Goal: Find specific page/section: Find specific page/section

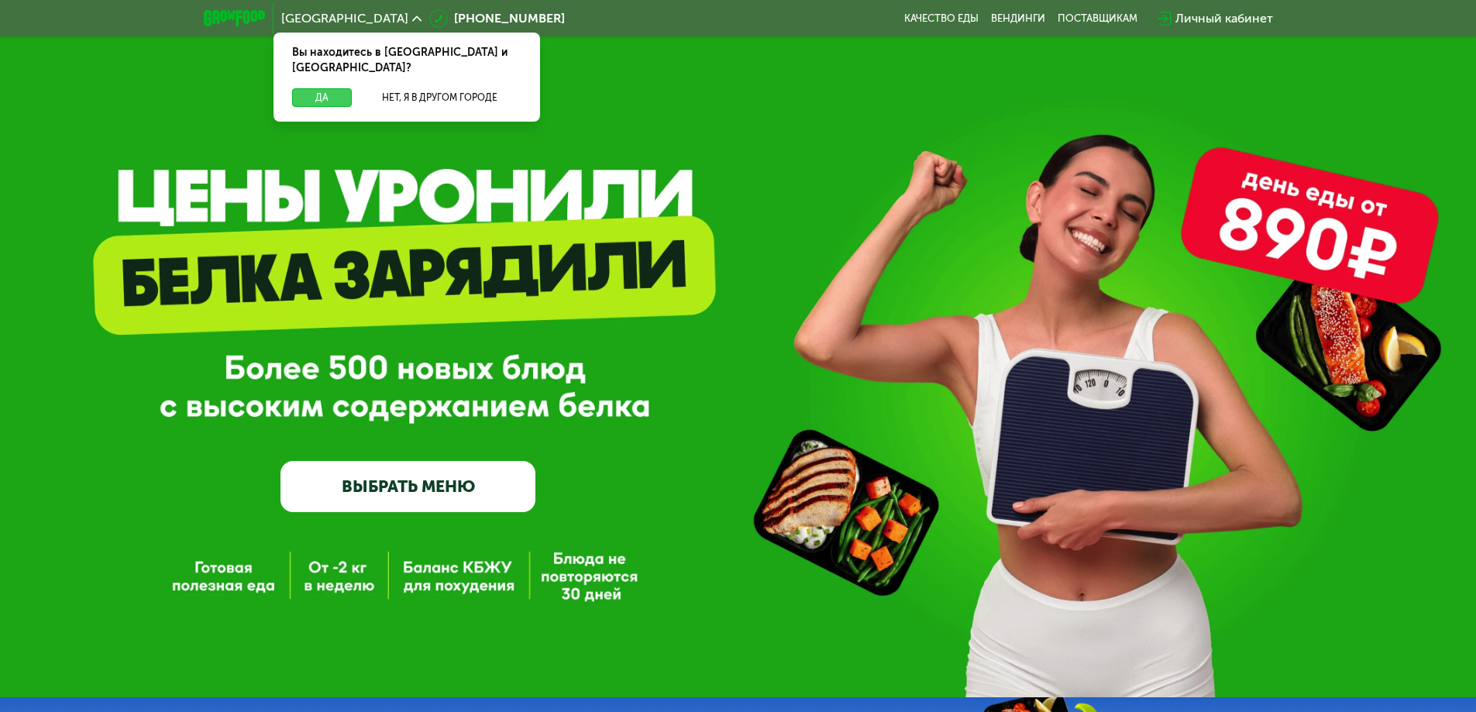
click at [337, 88] on button "Да" at bounding box center [322, 97] width 60 height 19
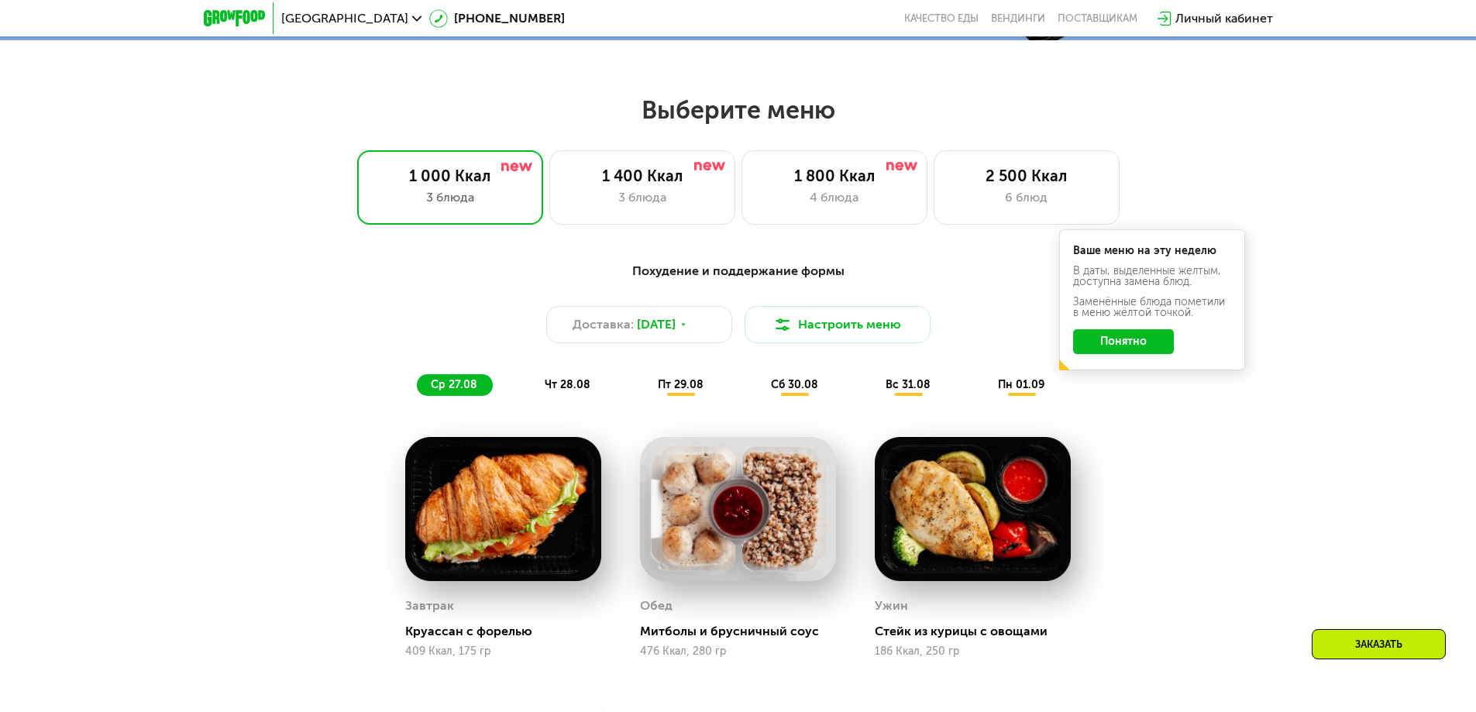
scroll to position [775, 0]
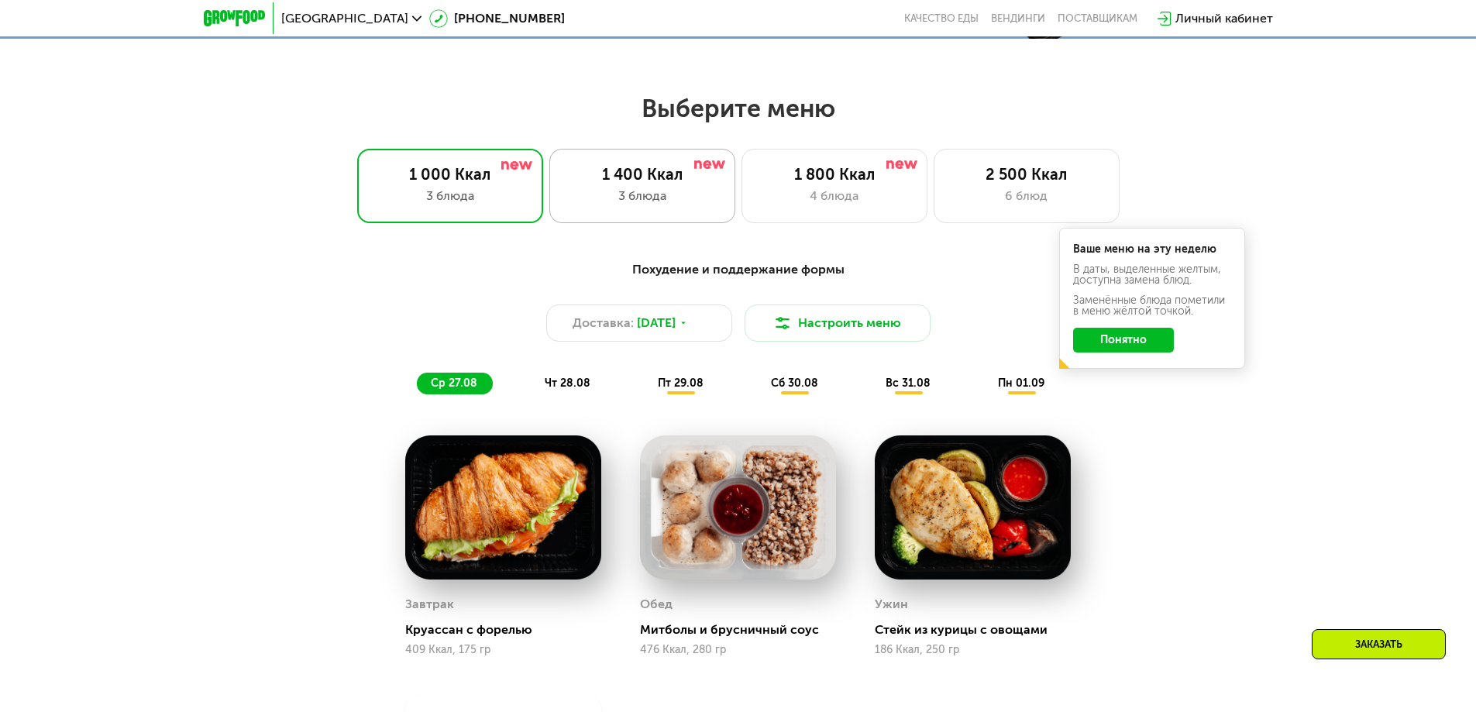
click at [640, 193] on div "3 блюда" at bounding box center [642, 196] width 153 height 19
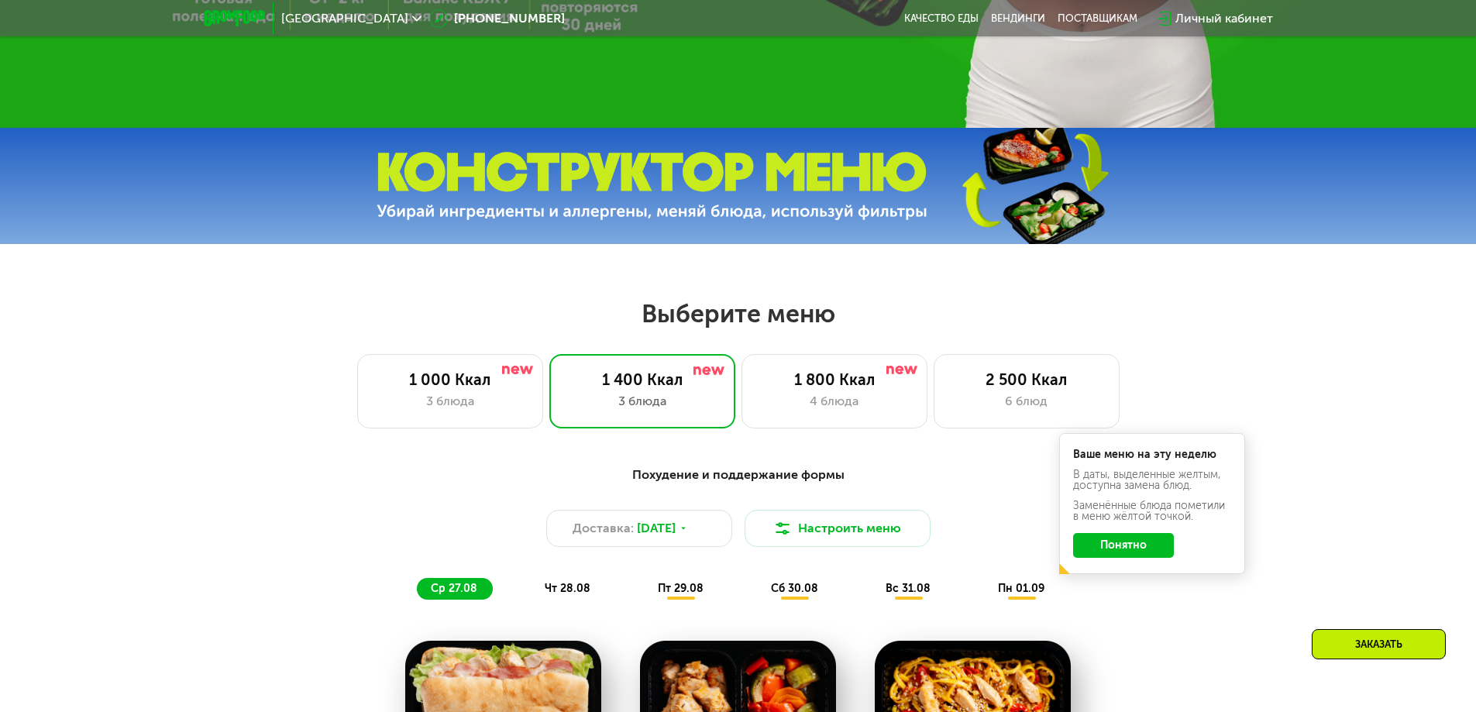
scroll to position [620, 0]
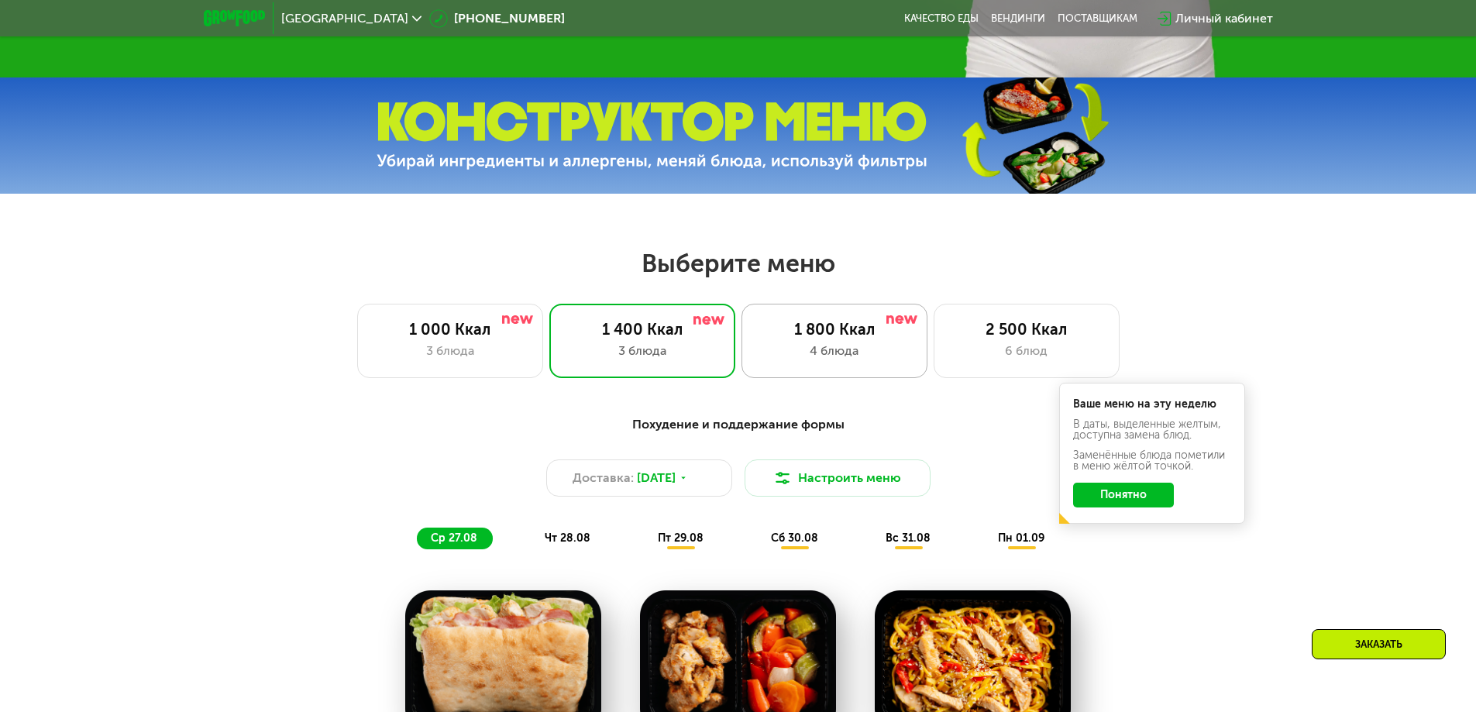
click at [853, 337] on div "1 800 Ккал" at bounding box center [834, 329] width 153 height 19
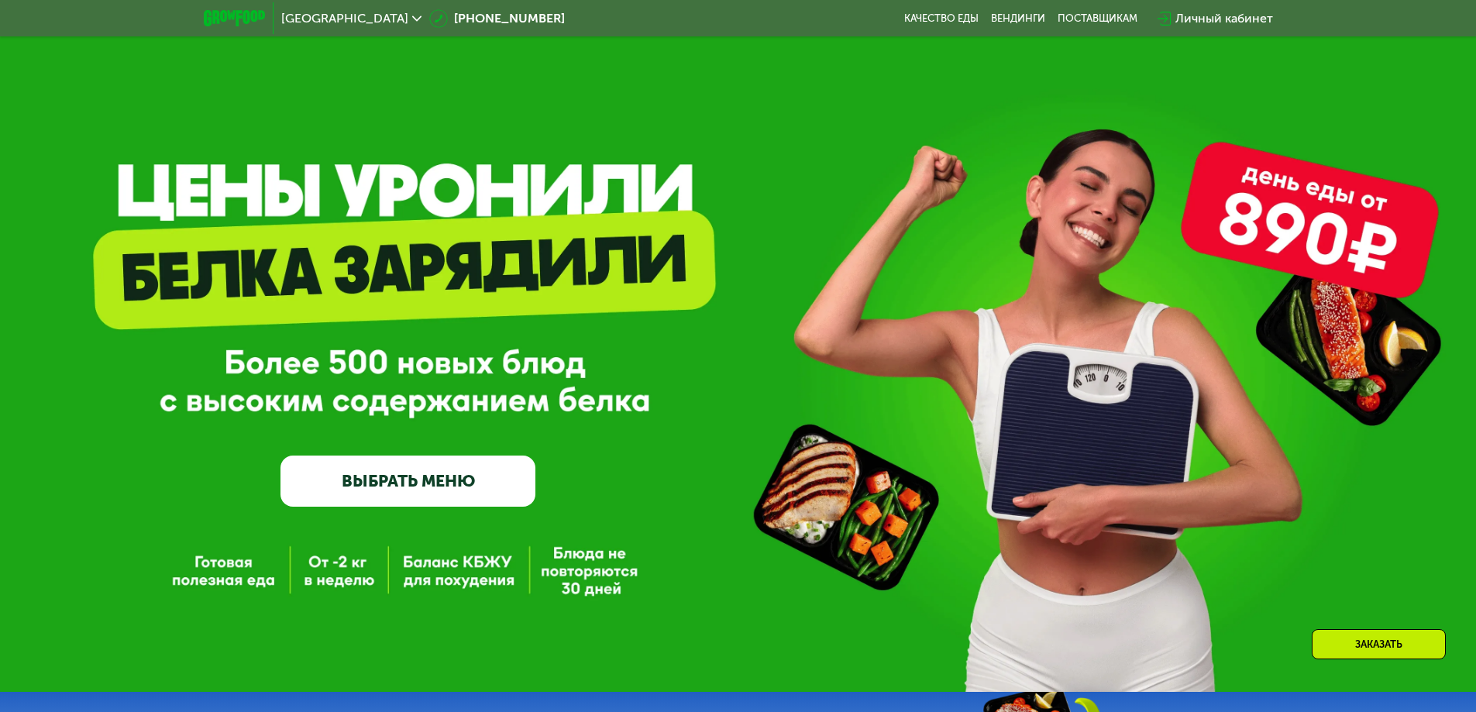
scroll to position [0, 0]
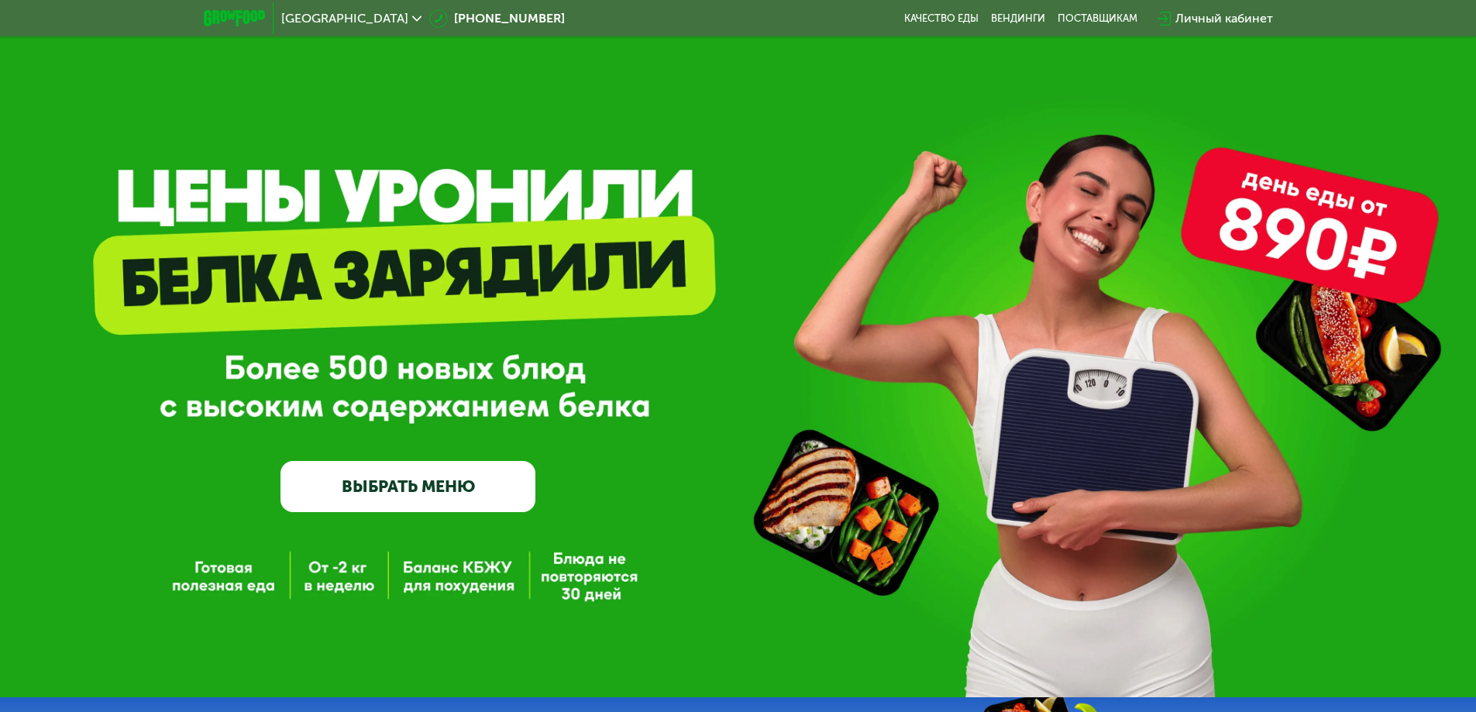
click at [304, 15] on span "[GEOGRAPHIC_DATA]" at bounding box center [344, 18] width 127 height 12
click at [1023, 15] on link "Вендинги" at bounding box center [1018, 18] width 54 height 12
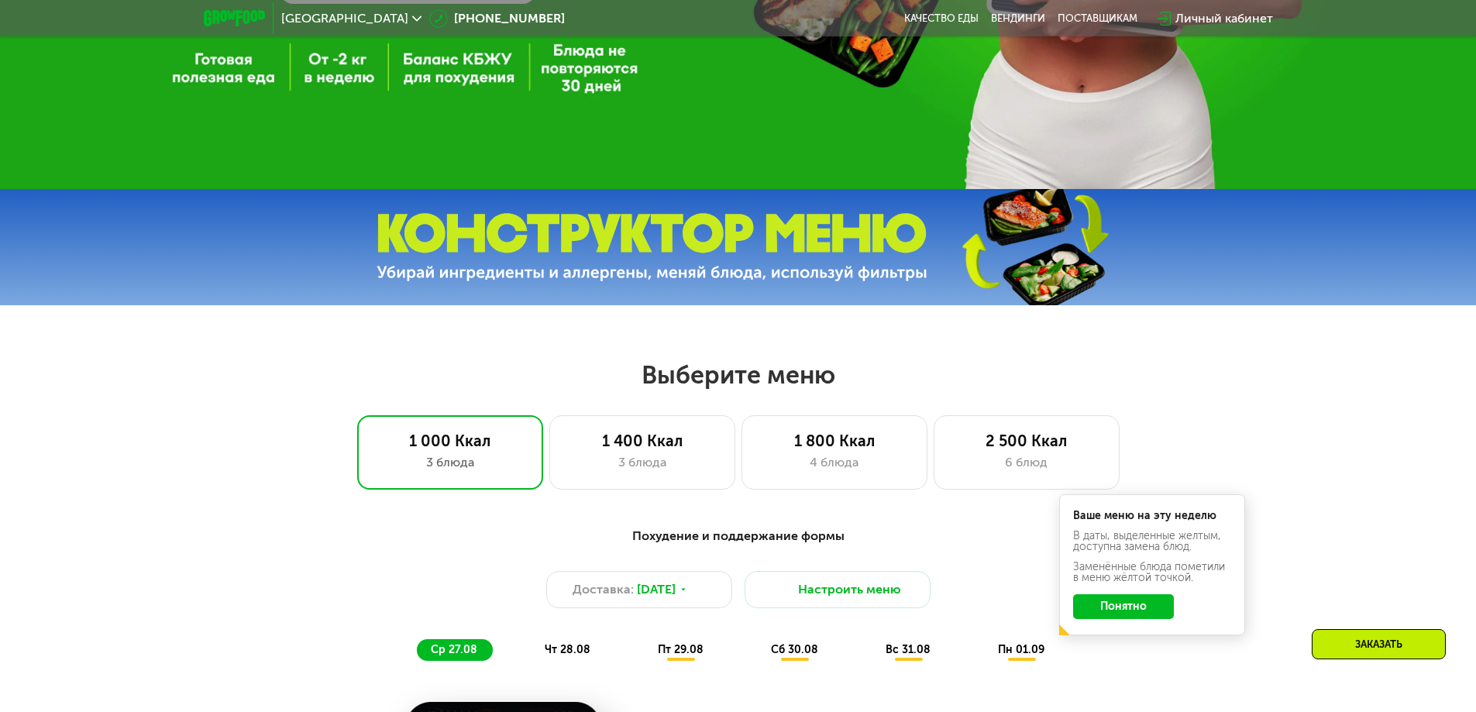
scroll to position [310, 0]
